Goal: Information Seeking & Learning: Learn about a topic

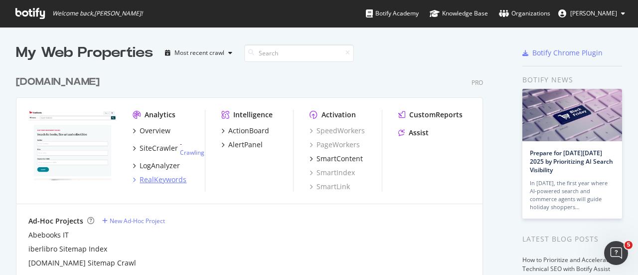
click at [161, 178] on div "RealKeywords" at bounding box center [163, 180] width 47 height 10
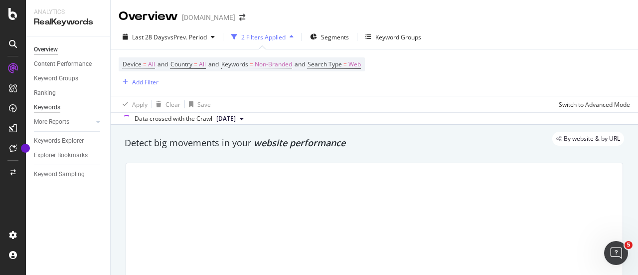
click at [54, 105] on div "Keywords" at bounding box center [47, 107] width 26 height 10
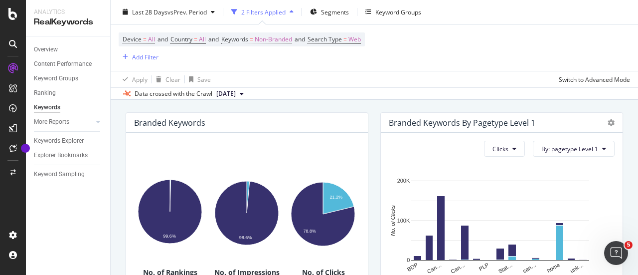
scroll to position [70, 0]
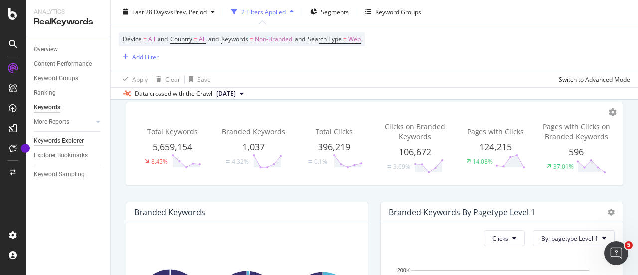
click at [67, 141] on div "Keywords Explorer" at bounding box center [59, 141] width 50 height 10
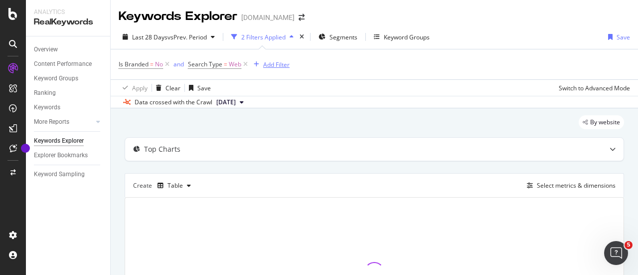
click at [275, 67] on div "Add Filter" at bounding box center [276, 64] width 26 height 8
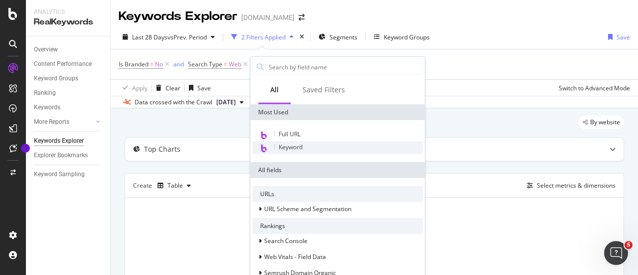
click at [299, 150] on span "Keyword" at bounding box center [291, 147] width 24 height 8
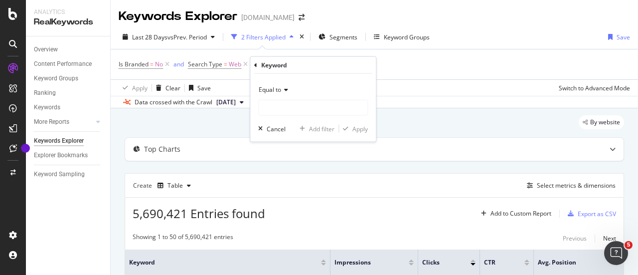
click at [288, 94] on div "Equal to" at bounding box center [313, 90] width 110 height 16
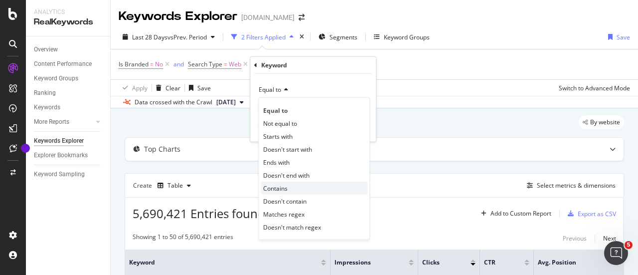
click at [276, 188] on span "Contains" at bounding box center [275, 188] width 24 height 8
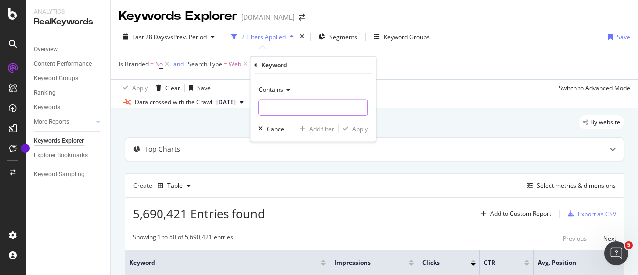
click at [274, 107] on input "text" at bounding box center [313, 108] width 109 height 16
type input "c"
type input "narnia"
click at [352, 127] on div "button" at bounding box center [345, 129] width 13 height 6
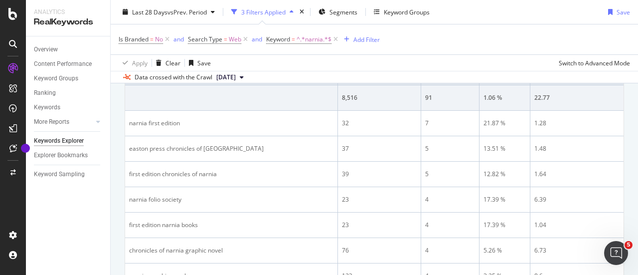
scroll to position [145, 0]
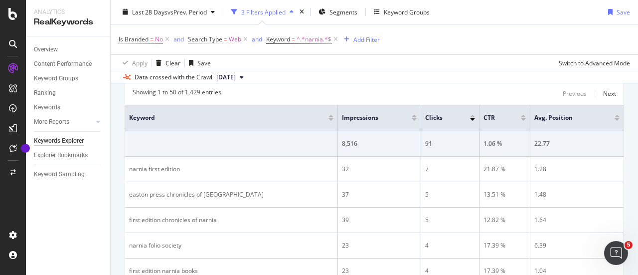
click at [415, 118] on div at bounding box center [414, 119] width 5 height 2
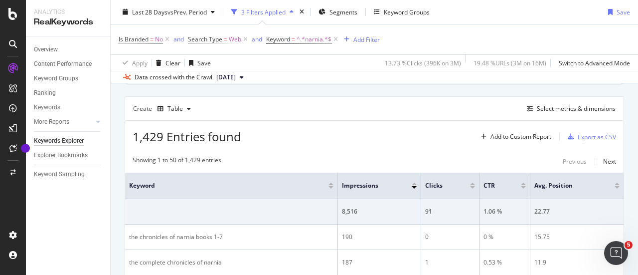
scroll to position [73, 0]
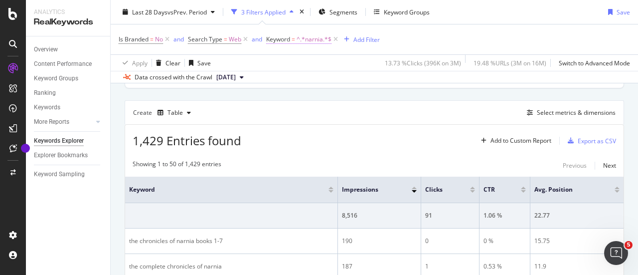
click at [312, 42] on span "^.*narnia.*$" at bounding box center [314, 39] width 35 height 14
type input "acotar"
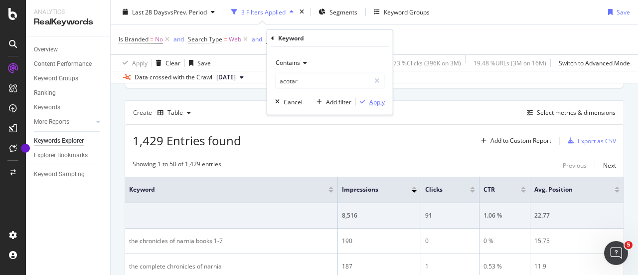
click at [380, 99] on div "Apply" at bounding box center [377, 101] width 15 height 8
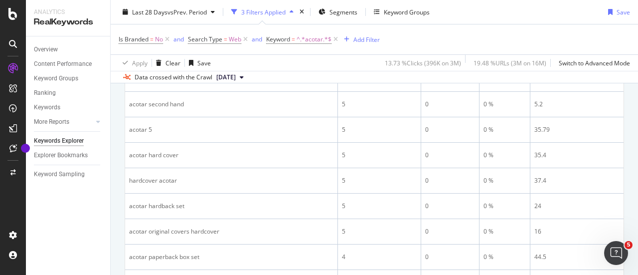
scroll to position [1031, 0]
